Goal: Task Accomplishment & Management: Manage account settings

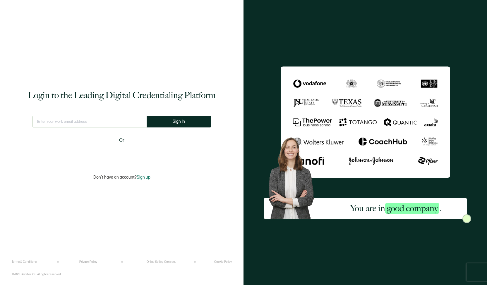
click at [100, 125] on input "text" at bounding box center [89, 122] width 114 height 12
type input "[EMAIL_ADDRESS][DOMAIN_NAME]"
click at [169, 119] on button "Sign In" at bounding box center [179, 122] width 64 height 12
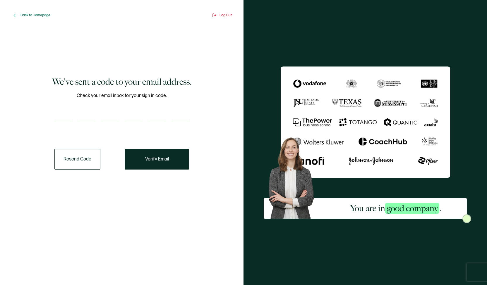
click at [79, 164] on button "Resend Code" at bounding box center [77, 159] width 46 height 20
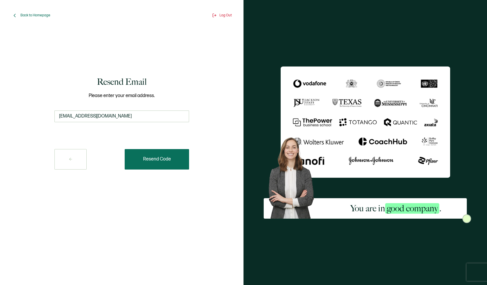
click at [150, 163] on button "Resend Code" at bounding box center [157, 159] width 64 height 20
click at [35, 15] on span "Back to Homepage" at bounding box center [35, 15] width 30 height 4
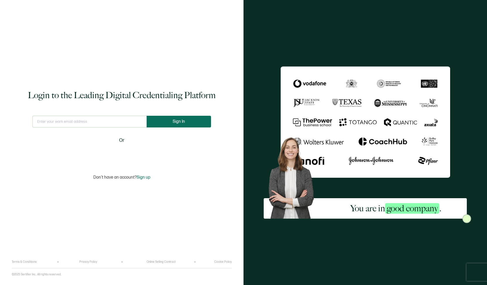
click at [164, 127] on button "Sign In" at bounding box center [179, 122] width 64 height 12
click at [119, 123] on input "text" at bounding box center [89, 122] width 119 height 12
type input "[EMAIL_ADDRESS][DOMAIN_NAME]"
click at [167, 127] on button "Sign In" at bounding box center [179, 122] width 64 height 12
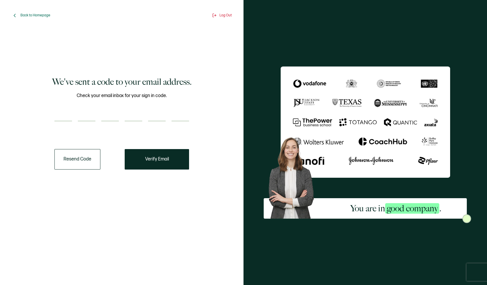
click at [66, 113] on input "number" at bounding box center [63, 116] width 18 height 12
paste input "1"
type input "1"
type input "6"
type input "5"
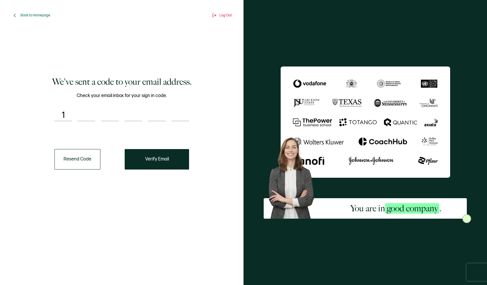
type input "1"
type input "6"
type input "5"
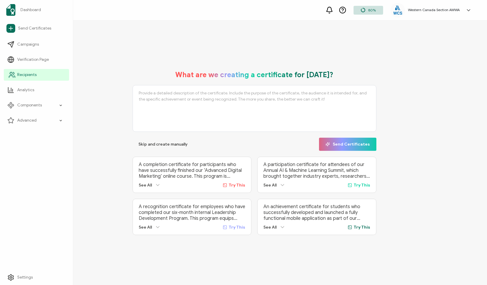
click at [20, 74] on span "Recipients" at bounding box center [26, 75] width 19 height 6
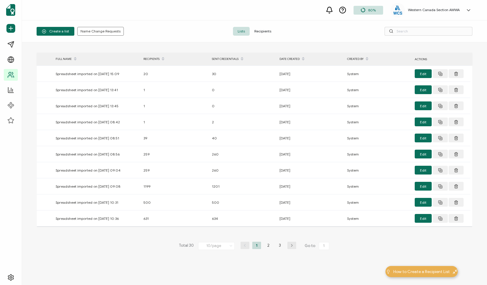
click at [257, 31] on span "Recipients" at bounding box center [263, 31] width 26 height 9
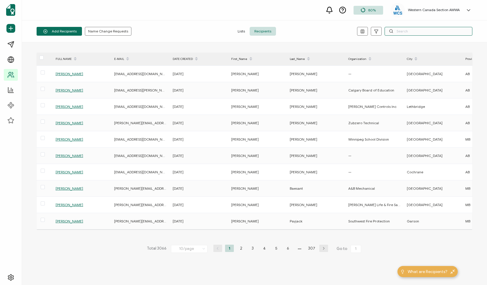
click at [403, 31] on input "text" at bounding box center [429, 31] width 88 height 9
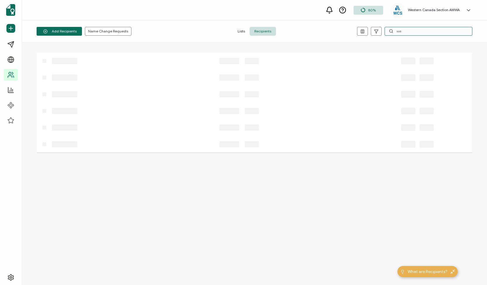
type input "w"
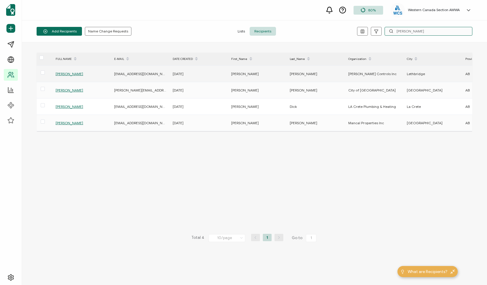
type input "[PERSON_NAME]"
click at [73, 73] on span "[PERSON_NAME]" at bounding box center [70, 74] width 28 height 4
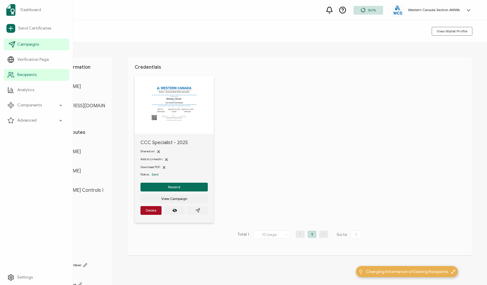
click at [11, 46] on icon at bounding box center [11, 44] width 7 height 7
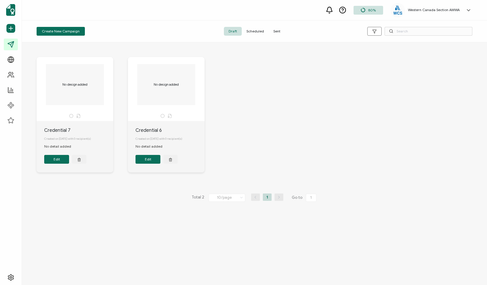
click at [276, 32] on span "Sent" at bounding box center [277, 31] width 16 height 9
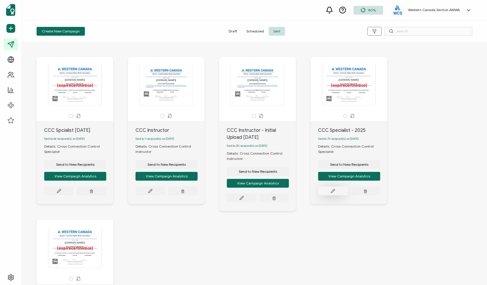
click at [334, 192] on icon at bounding box center [333, 191] width 4 height 4
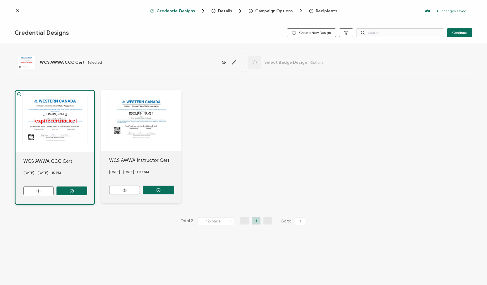
click at [324, 10] on span "Recipients" at bounding box center [326, 11] width 21 height 4
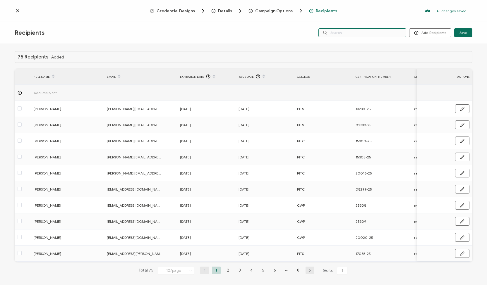
click at [342, 34] on input "text" at bounding box center [362, 32] width 88 height 9
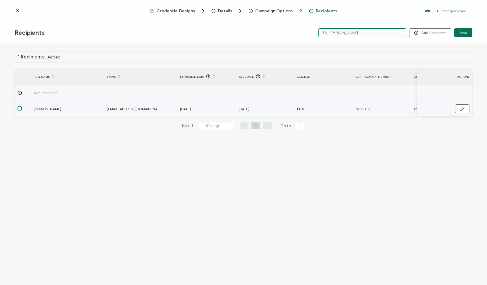
type input "[PERSON_NAME]"
click at [20, 107] on span at bounding box center [20, 109] width 4 height 4
click at [22, 107] on input "checkbox" at bounding box center [22, 107] width 0 height 0
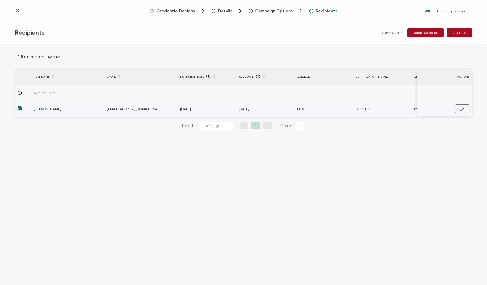
click at [461, 109] on icon "button" at bounding box center [462, 109] width 4 height 4
drag, startPoint x: 277, startPoint y: 108, endPoint x: 280, endPoint y: 109, distance: 3.0
click at [280, 109] on input "[DATE]" at bounding box center [264, 108] width 51 height 9
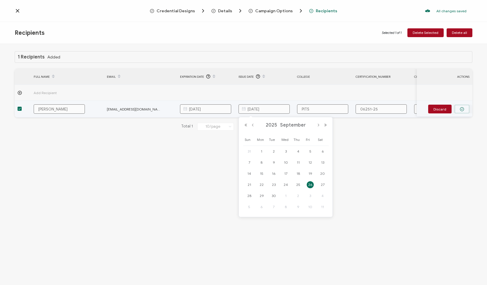
click at [465, 109] on button "button" at bounding box center [462, 109] width 15 height 9
type input "[DATE]"
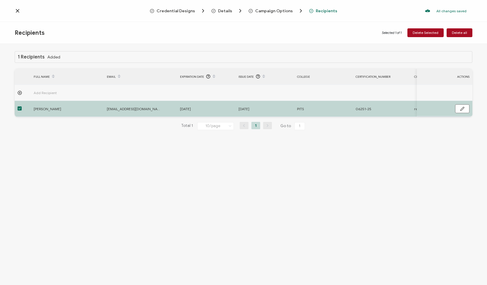
click at [18, 13] on icon at bounding box center [18, 11] width 6 height 6
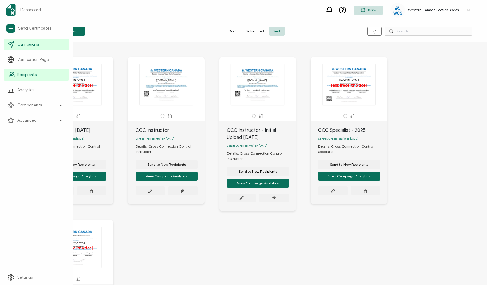
click at [30, 73] on span "Recipients" at bounding box center [26, 75] width 19 height 6
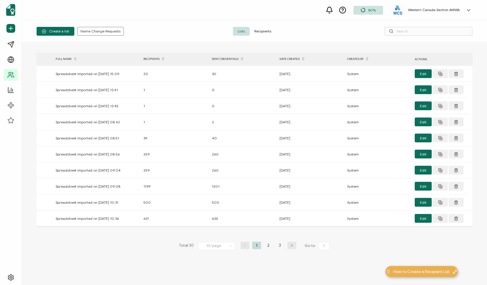
click at [260, 33] on span "Recipients" at bounding box center [263, 31] width 26 height 9
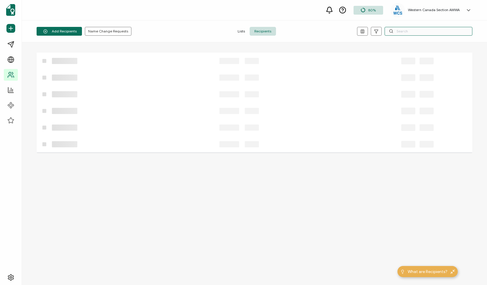
click at [408, 35] on input "text" at bounding box center [429, 31] width 88 height 9
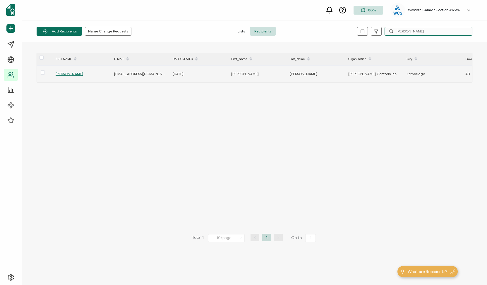
type input "[PERSON_NAME]"
click at [60, 74] on span "[PERSON_NAME]" at bounding box center [70, 74] width 28 height 4
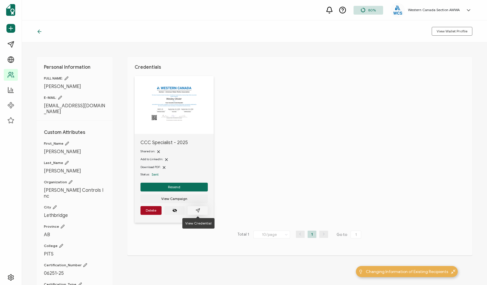
click at [200, 210] on icon "paper plane outline" at bounding box center [198, 210] width 5 height 5
click at [197, 210] on icon "paper plane outline" at bounding box center [198, 210] width 5 height 5
click at [198, 208] on icon "paper plane outline" at bounding box center [198, 210] width 5 height 5
drag, startPoint x: 76, startPoint y: 88, endPoint x: 44, endPoint y: 88, distance: 31.9
click at [44, 88] on span "[PERSON_NAME]" at bounding box center [74, 87] width 61 height 6
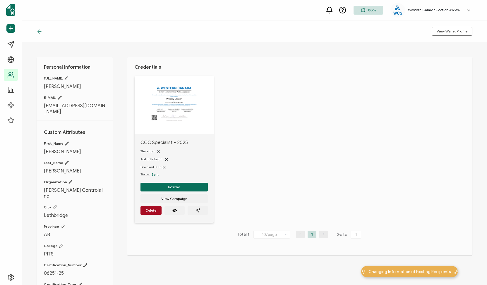
copy span "[PERSON_NAME]"
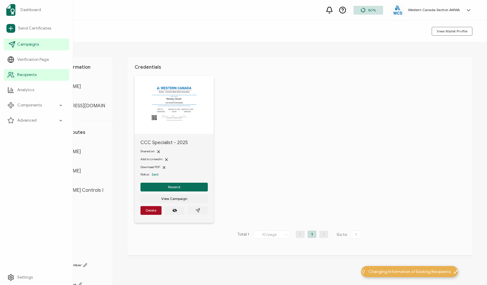
click at [31, 42] on span "Campaigns" at bounding box center [28, 45] width 22 height 6
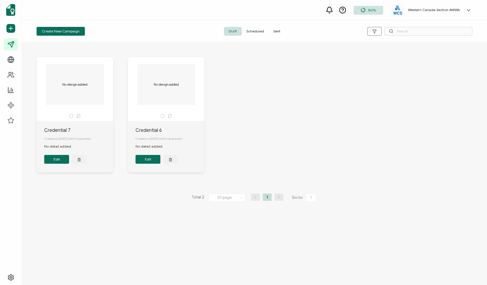
click at [276, 32] on span "Sent" at bounding box center [277, 31] width 16 height 9
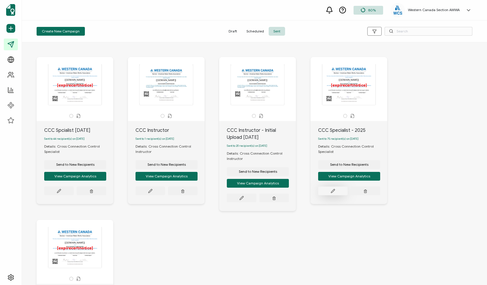
click at [331, 193] on icon at bounding box center [333, 191] width 4 height 4
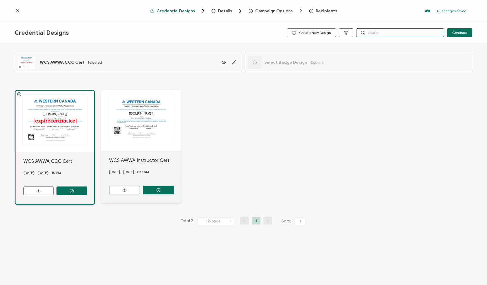
click at [381, 34] on input "text" at bounding box center [400, 32] width 88 height 9
paste input "[PERSON_NAME]"
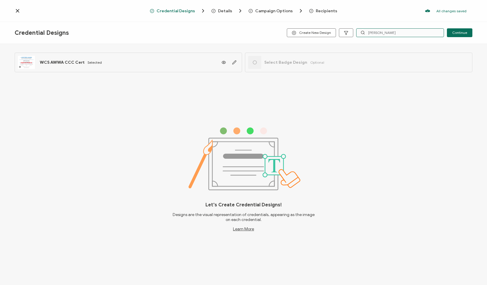
type input "[PERSON_NAME]"
click at [323, 11] on span "Recipients" at bounding box center [326, 11] width 21 height 4
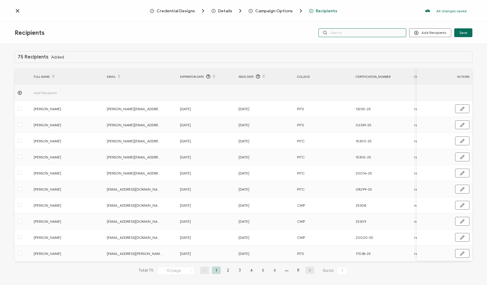
click at [340, 32] on input "text" at bounding box center [362, 32] width 88 height 9
paste input "[PERSON_NAME]"
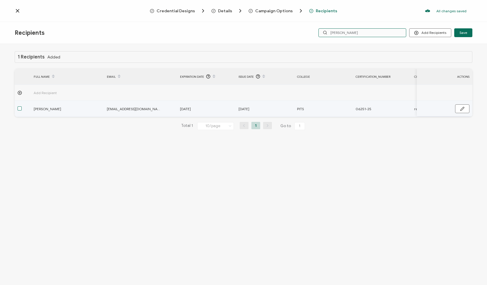
type input "[PERSON_NAME]"
click at [20, 108] on span at bounding box center [20, 109] width 4 height 4
click at [22, 107] on input "checkbox" at bounding box center [22, 107] width 0 height 0
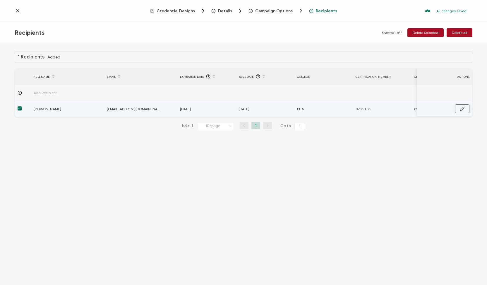
click at [462, 109] on icon "button" at bounding box center [462, 109] width 4 height 4
drag, startPoint x: 278, startPoint y: 109, endPoint x: 282, endPoint y: 109, distance: 3.8
click at [282, 109] on input "[DATE]" at bounding box center [264, 108] width 51 height 9
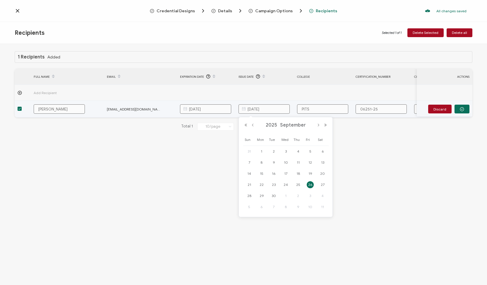
click at [334, 108] on input "PITS" at bounding box center [322, 108] width 51 height 9
type input "[DATE]"
click at [242, 109] on icon at bounding box center [243, 108] width 7 height 9
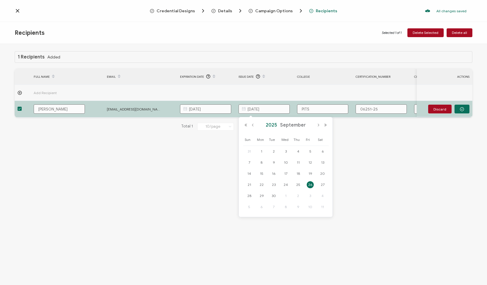
click at [275, 124] on span "2025" at bounding box center [271, 125] width 14 height 6
click at [326, 125] on button "Next Year" at bounding box center [325, 125] width 7 height 4
click at [255, 144] on link "2030" at bounding box center [254, 143] width 14 height 9
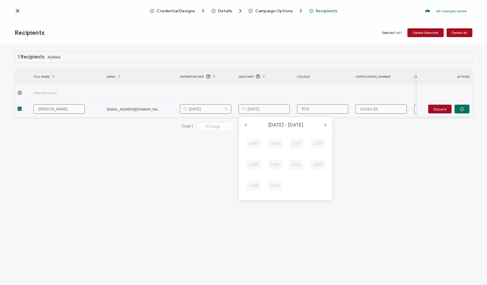
click at [227, 109] on icon at bounding box center [225, 108] width 7 height 9
click at [184, 109] on icon at bounding box center [184, 108] width 7 height 9
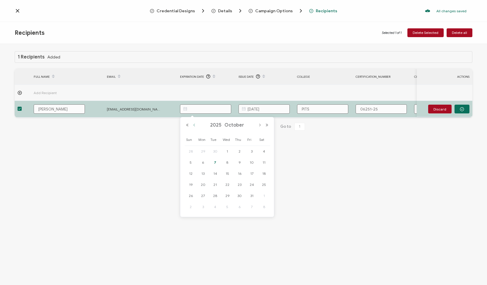
click at [194, 126] on button "Previous Month" at bounding box center [194, 125] width 7 height 4
click at [252, 182] on span "26" at bounding box center [251, 184] width 7 height 7
type input "[DATE]"
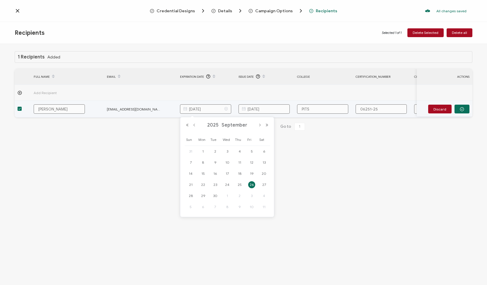
scroll to position [0, 1]
click at [222, 110] on input "[DATE]" at bounding box center [205, 108] width 51 height 9
type input "[DATE]"
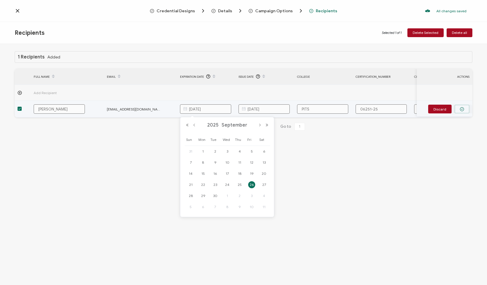
click at [462, 106] on button "button" at bounding box center [462, 109] width 15 height 9
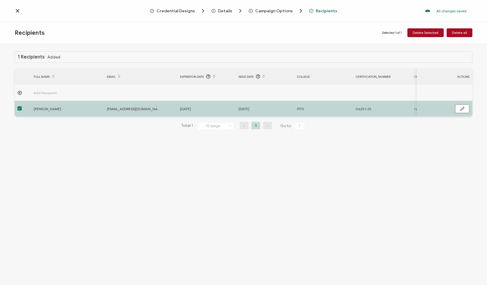
click at [20, 11] on icon at bounding box center [18, 11] width 6 height 6
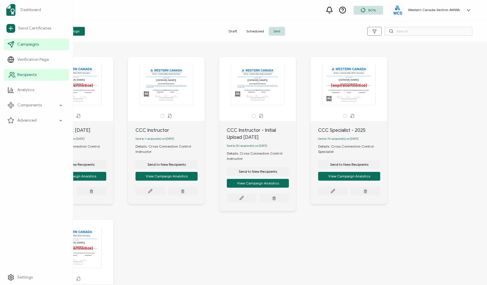
click at [41, 75] on link "Recipients" at bounding box center [36, 75] width 65 height 12
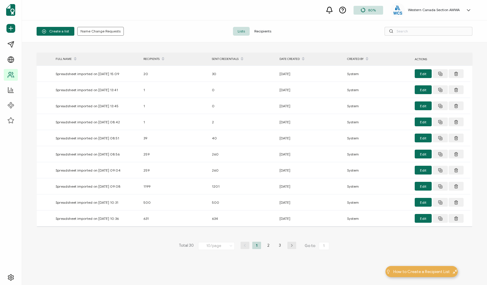
click at [259, 28] on span "Recipients" at bounding box center [263, 31] width 26 height 9
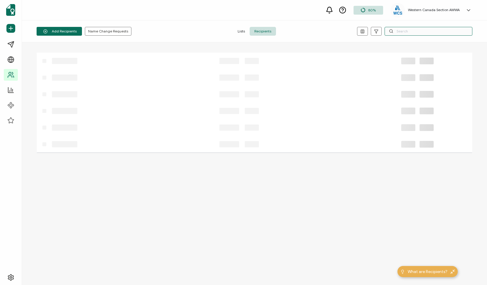
click at [414, 29] on input "text" at bounding box center [429, 31] width 88 height 9
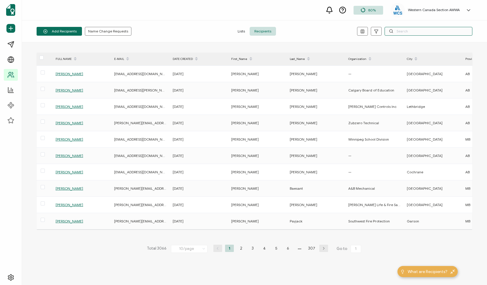
paste input "[PERSON_NAME]"
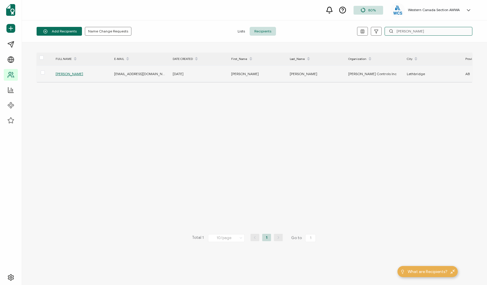
type input "[PERSON_NAME]"
click at [70, 74] on span "[PERSON_NAME]" at bounding box center [70, 74] width 28 height 4
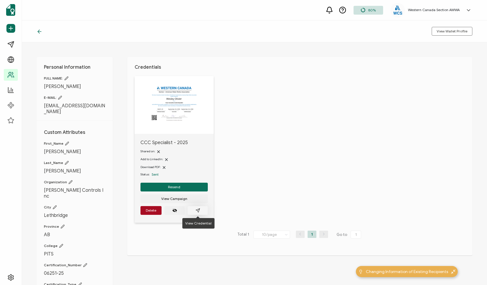
click at [197, 212] on icon "paper plane outline" at bounding box center [198, 210] width 5 height 5
click at [172, 189] on span "Resend" at bounding box center [174, 188] width 12 height 4
click at [39, 31] on icon at bounding box center [40, 32] width 6 height 6
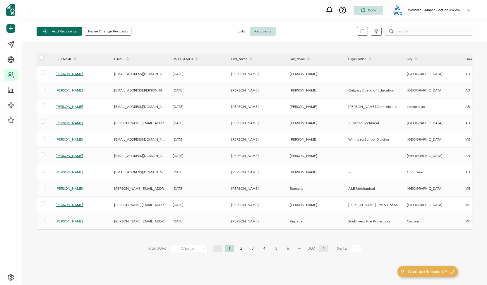
click at [266, 32] on span "Recipients" at bounding box center [263, 31] width 26 height 9
click at [407, 32] on input "text" at bounding box center [429, 31] width 88 height 9
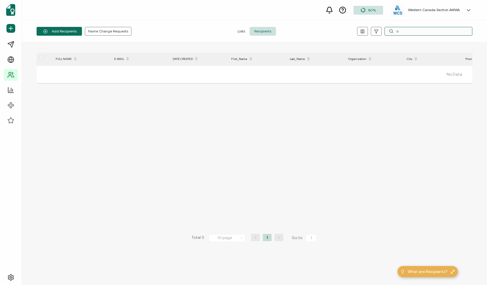
type input "b"
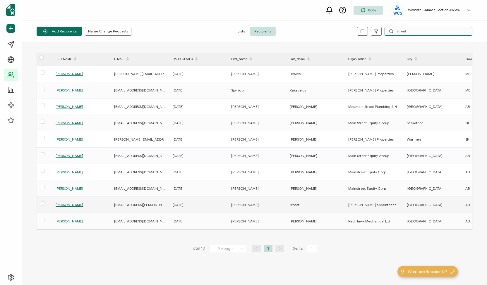
type input "street"
click at [60, 203] on span "Brian Street" at bounding box center [70, 205] width 28 height 4
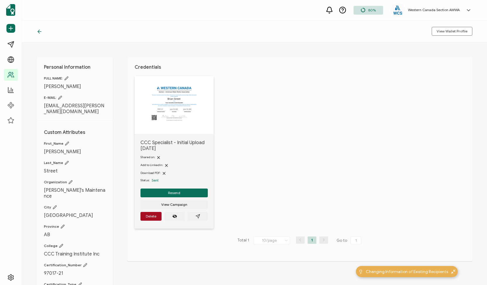
click at [65, 130] on h1 "Custom Attributes" at bounding box center [74, 133] width 61 height 6
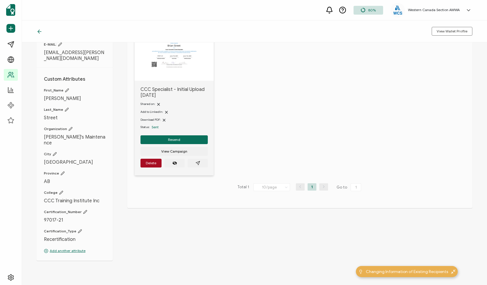
scroll to position [54, 0]
click at [61, 248] on p "Add another attribute" at bounding box center [74, 250] width 61 height 5
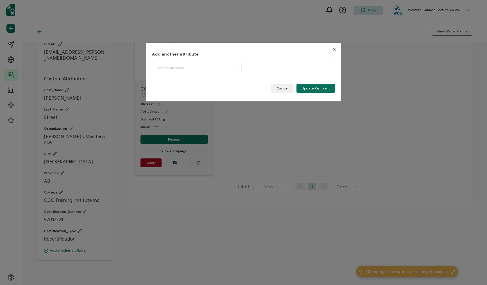
click at [236, 68] on icon "dialog" at bounding box center [236, 67] width 7 height 9
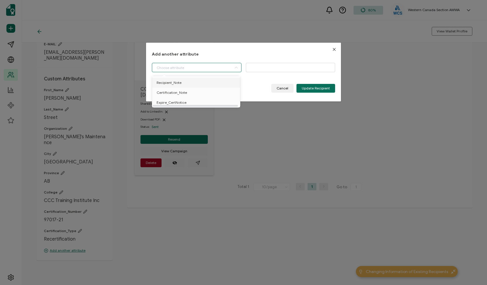
click at [213, 80] on li "Recipient_Note" at bounding box center [197, 83] width 93 height 10
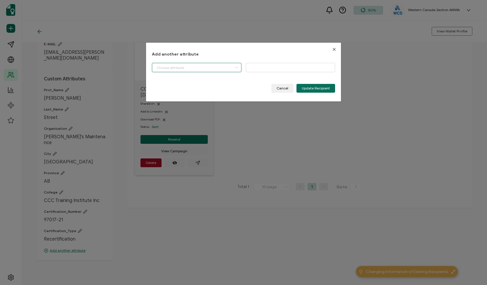
type input "Recipient_Note"
click at [286, 68] on input "dialog" at bounding box center [290, 67] width 89 height 9
type input "DECEASED"
click at [321, 88] on span "Update Recipient" at bounding box center [316, 89] width 28 height 4
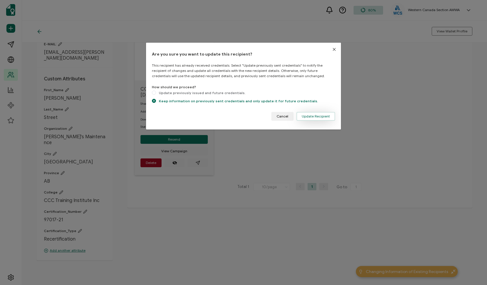
click at [311, 116] on span "Update Recipient" at bounding box center [316, 117] width 28 height 4
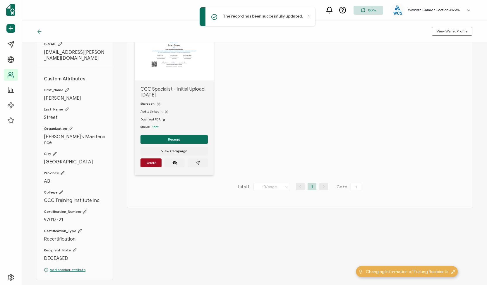
click at [60, 45] on icon at bounding box center [60, 44] width 4 height 4
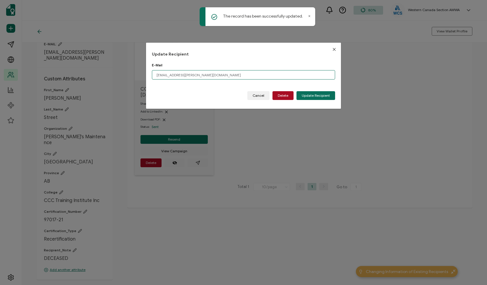
drag, startPoint x: 185, startPoint y: 76, endPoint x: 138, endPoint y: 73, distance: 47.2
click at [138, 73] on div "Update Recipient E-Mail lestreet@shaw.ca Please enter a valid email address. Ca…" at bounding box center [243, 142] width 487 height 285
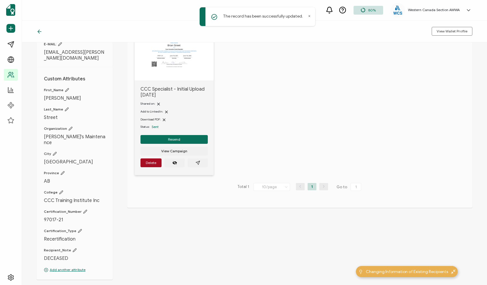
click at [60, 44] on icon at bounding box center [60, 44] width 4 height 4
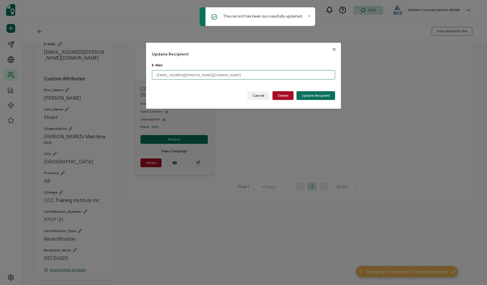
click at [189, 72] on input "lestreet@shaw.ca" at bounding box center [243, 74] width 183 height 9
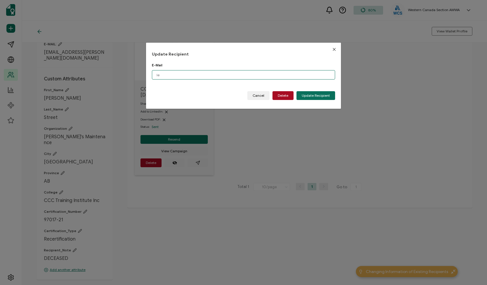
type input "l"
click at [314, 95] on span "Update Recipient" at bounding box center [316, 96] width 28 height 4
type input "lestreet@shaw.ca"
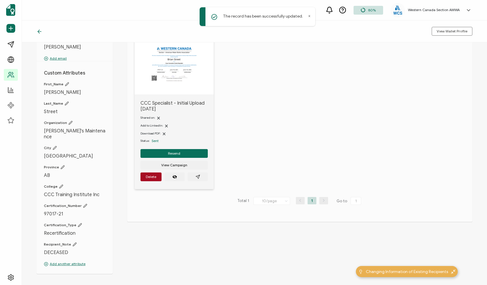
scroll to position [59, 0]
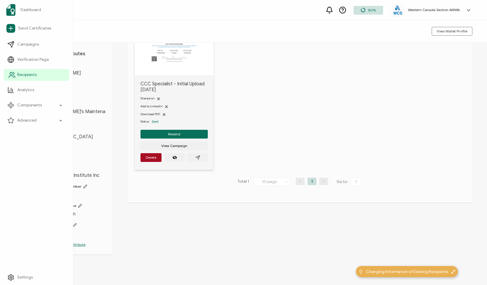
click at [19, 73] on span "Recipients" at bounding box center [26, 75] width 19 height 6
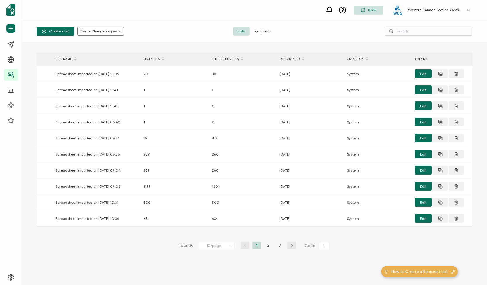
click at [263, 32] on span "Recipients" at bounding box center [263, 31] width 26 height 9
